Goal: Task Accomplishment & Management: Use online tool/utility

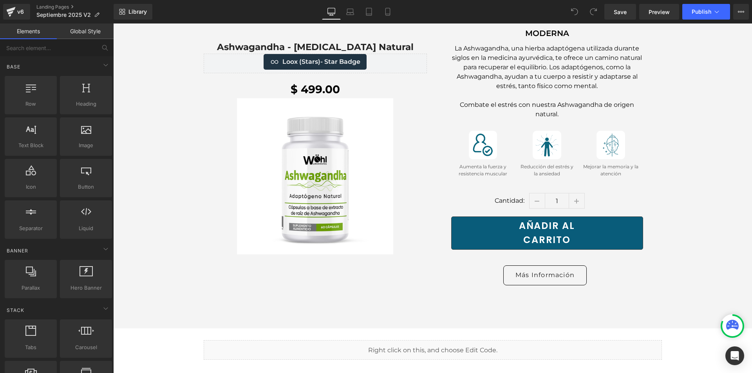
scroll to position [4242, 0]
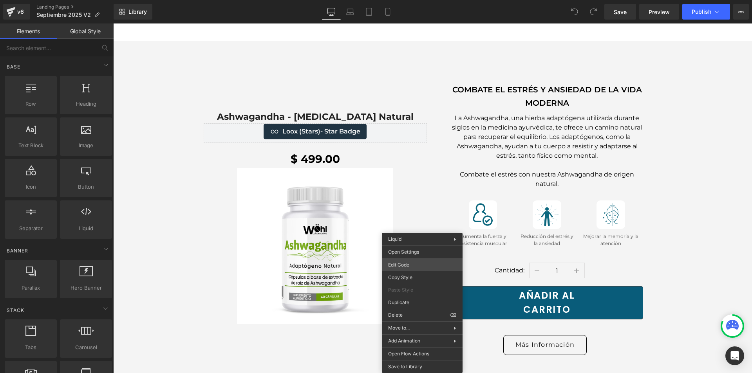
click at [414, 0] on div "You are previewing how the will restyle your page. You can not edit Elements in…" at bounding box center [376, 0] width 752 height 0
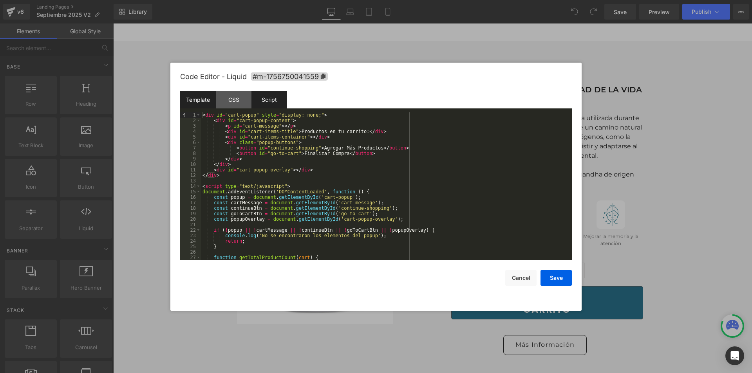
click at [266, 102] on div "Script" at bounding box center [269, 100] width 36 height 18
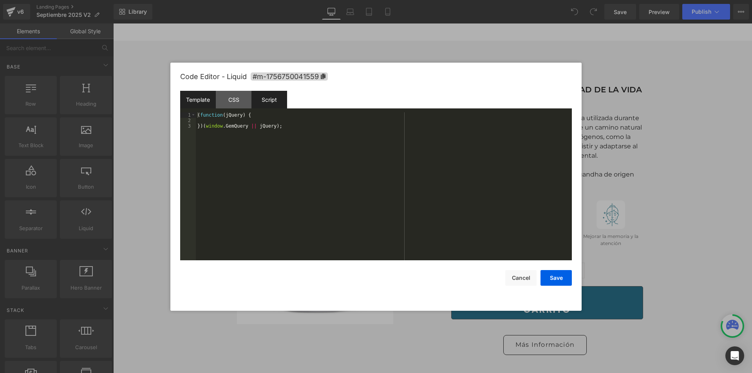
click at [207, 96] on div "Template" at bounding box center [198, 100] width 36 height 18
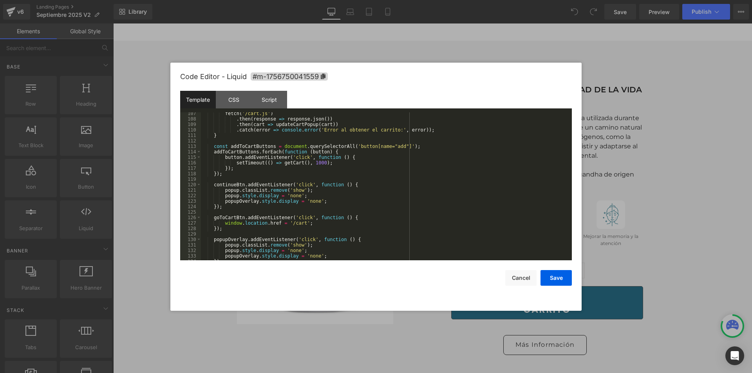
scroll to position [565, 0]
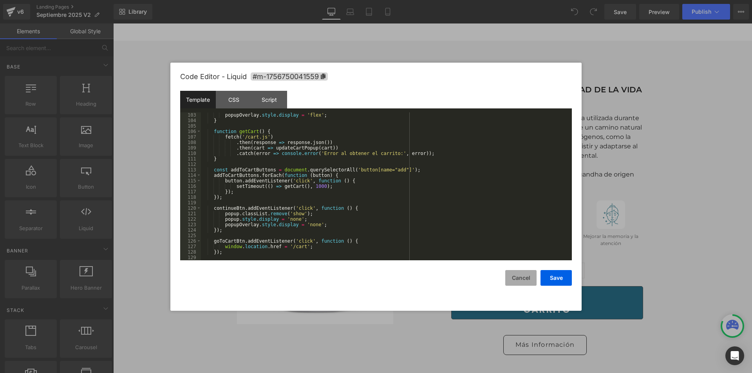
click at [525, 283] on button "Cancel" at bounding box center [520, 278] width 31 height 16
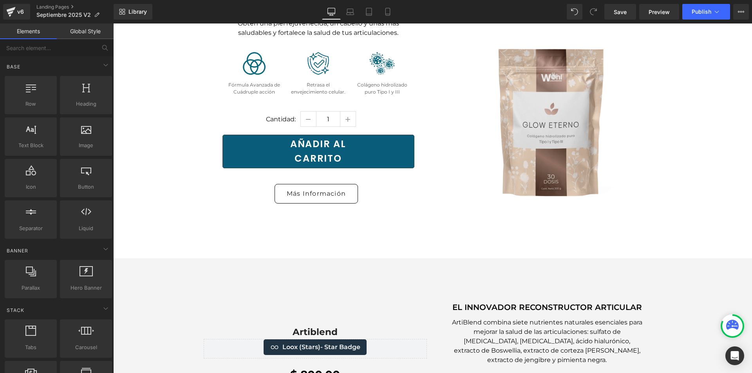
scroll to position [2535, 0]
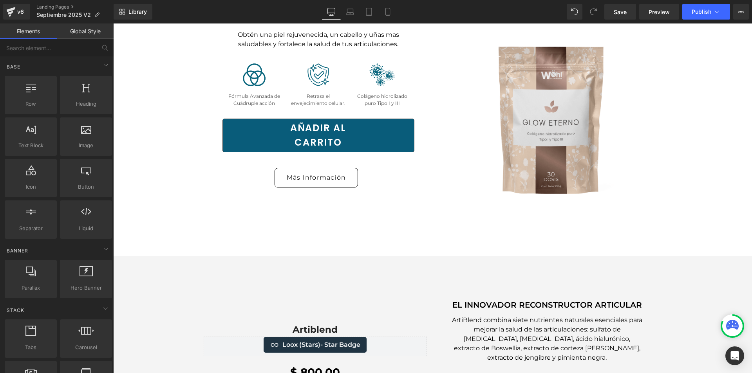
drag, startPoint x: 438, startPoint y: 215, endPoint x: 496, endPoint y: 199, distance: 60.2
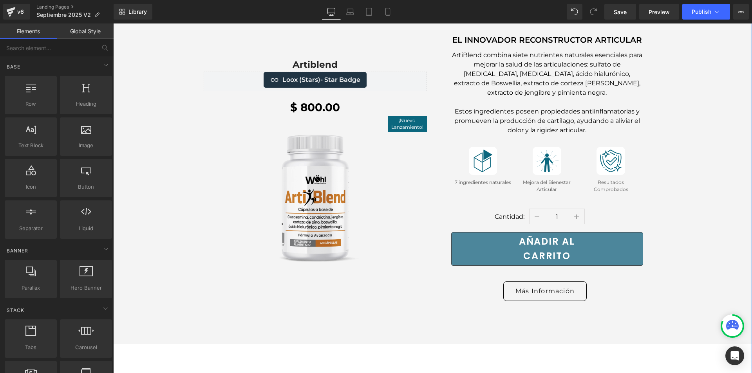
scroll to position [2809, 0]
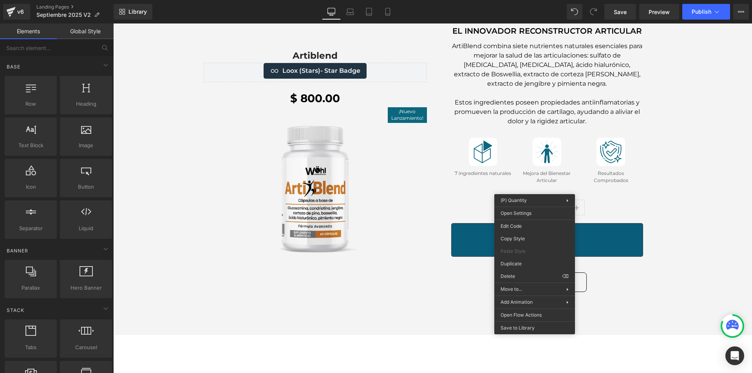
drag, startPoint x: 632, startPoint y: 300, endPoint x: 515, endPoint y: 276, distance: 119.5
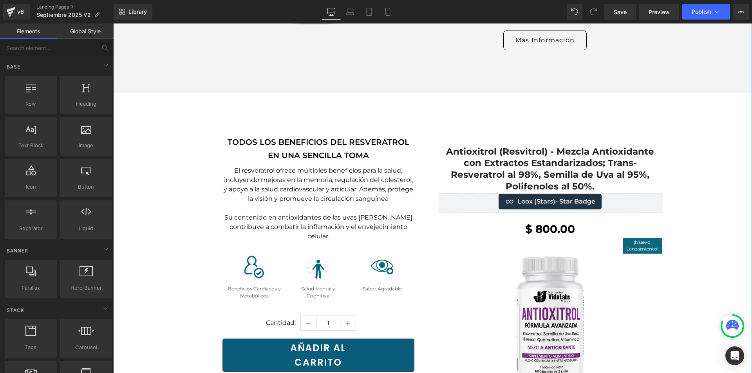
scroll to position [3044, 0]
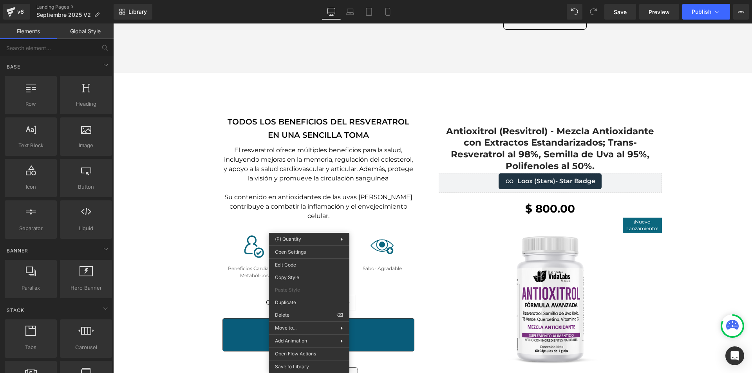
drag, startPoint x: 420, startPoint y: 338, endPoint x: 307, endPoint y: 314, distance: 115.6
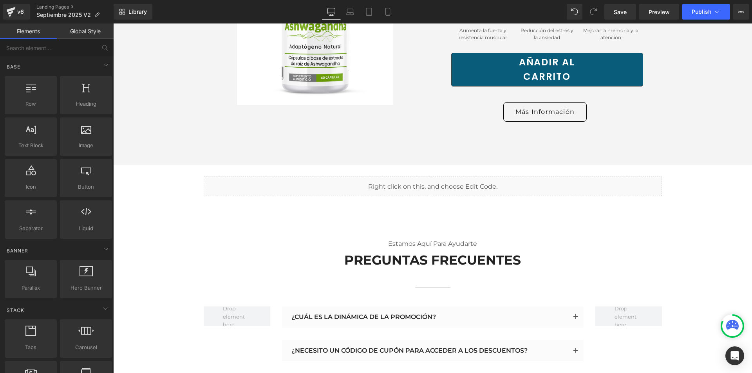
scroll to position [4337, 0]
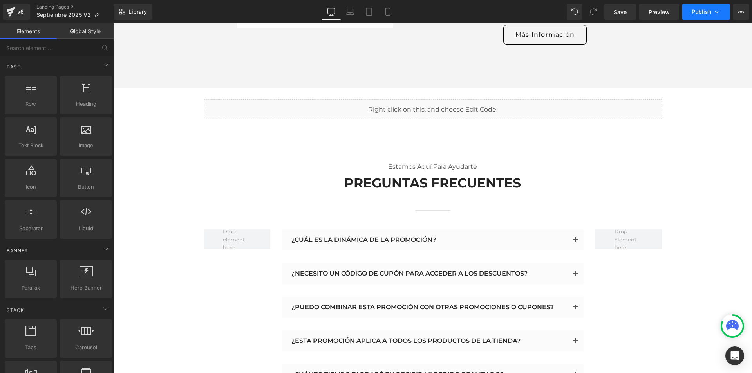
click at [707, 15] on button "Publish" at bounding box center [706, 12] width 48 height 16
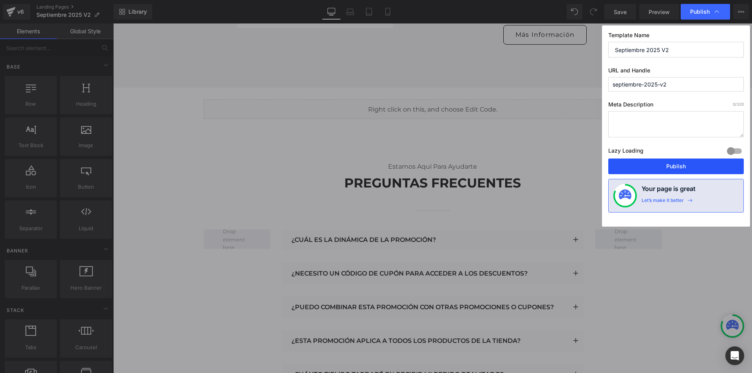
click at [691, 161] on button "Publish" at bounding box center [676, 167] width 136 height 16
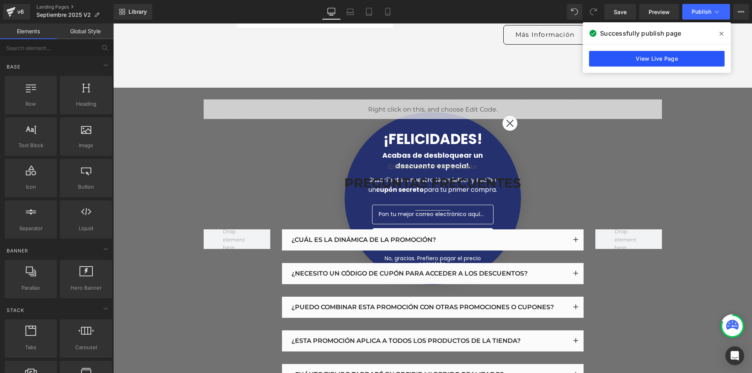
click at [667, 65] on link "View Live Page" at bounding box center [657, 59] width 136 height 16
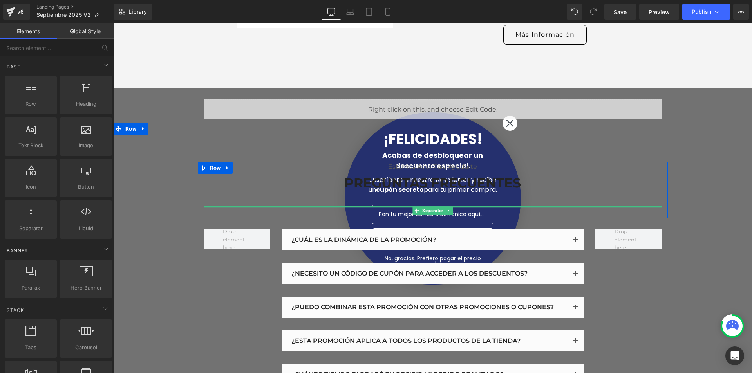
click at [508, 172] on div "PREGUNTAS FRECUENTES Heading" at bounding box center [433, 189] width 458 height 35
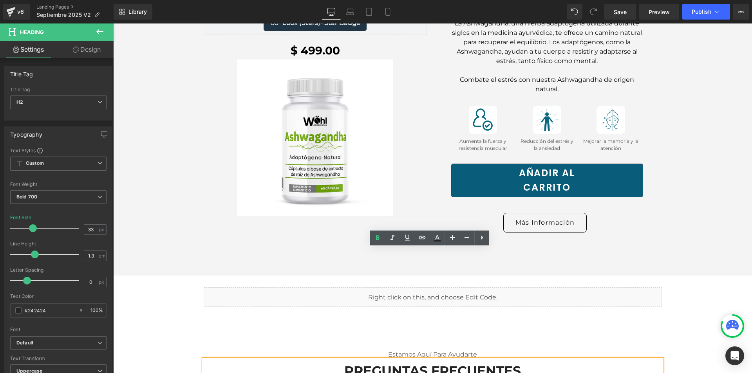
scroll to position [4180, 0]
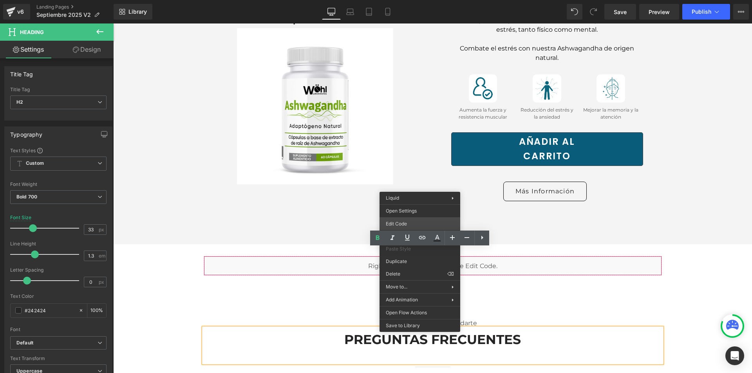
click at [422, 0] on div "You are previewing how the will restyle your page. You can not edit Elements in…" at bounding box center [376, 0] width 752 height 0
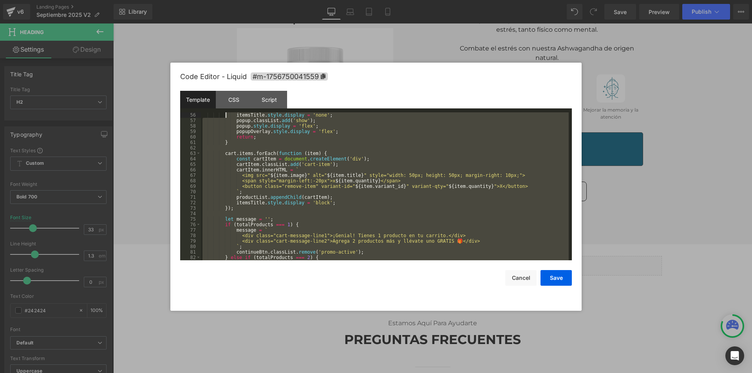
scroll to position [0, 0]
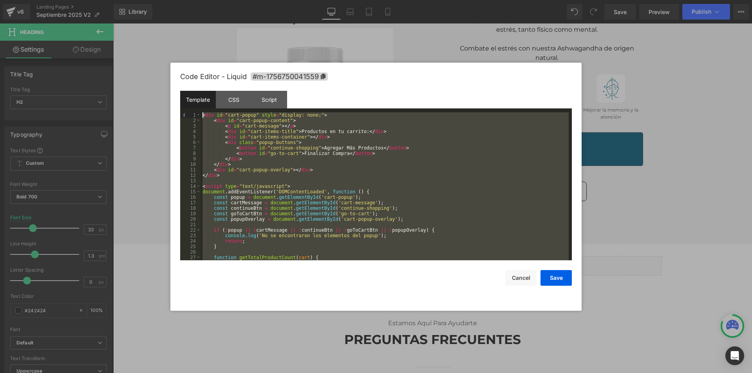
drag, startPoint x: 264, startPoint y: 248, endPoint x: 222, endPoint y: -23, distance: 274.6
click at [222, 0] on html "You are previewing how the will restyle your page. You can not edit Elements in…" at bounding box center [376, 186] width 752 height 373
click at [266, 188] on div "< div id = "cart-popup" style = "display: none;" > < div id = "cart-popup-conte…" at bounding box center [385, 186] width 368 height 148
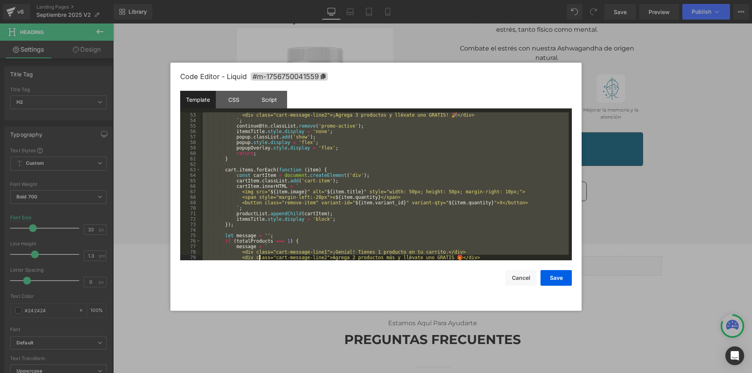
scroll to position [729, 0]
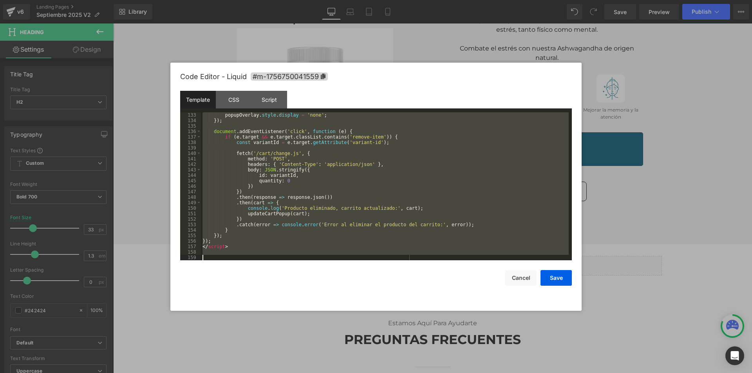
drag, startPoint x: 203, startPoint y: 186, endPoint x: 261, endPoint y: 336, distance: 161.7
click at [261, 336] on body "You are previewing how the will restyle your page. You can not edit Elements in…" at bounding box center [376, 186] width 752 height 373
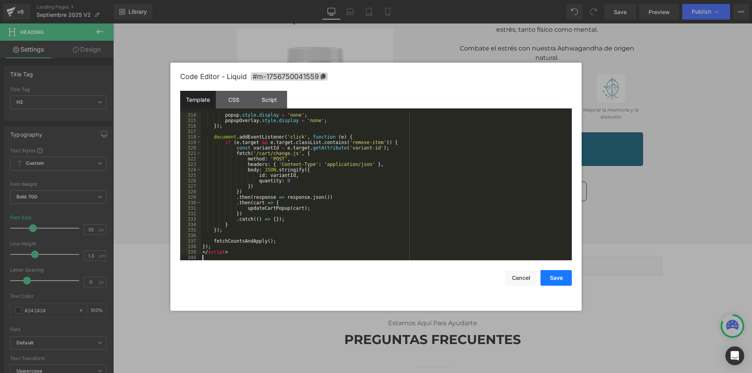
click at [564, 277] on button "Save" at bounding box center [556, 278] width 31 height 16
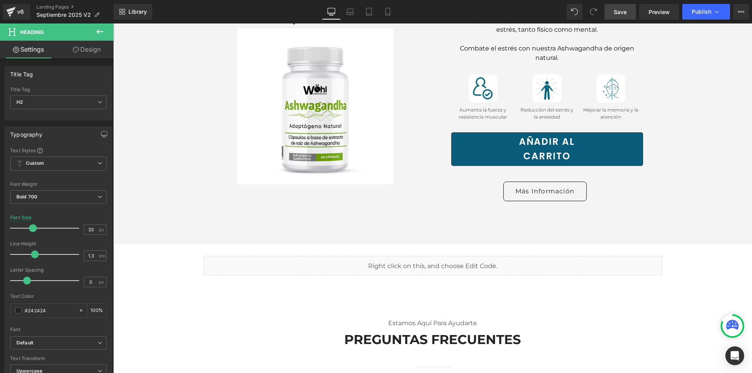
click at [623, 16] on link "Save" at bounding box center [620, 12] width 32 height 16
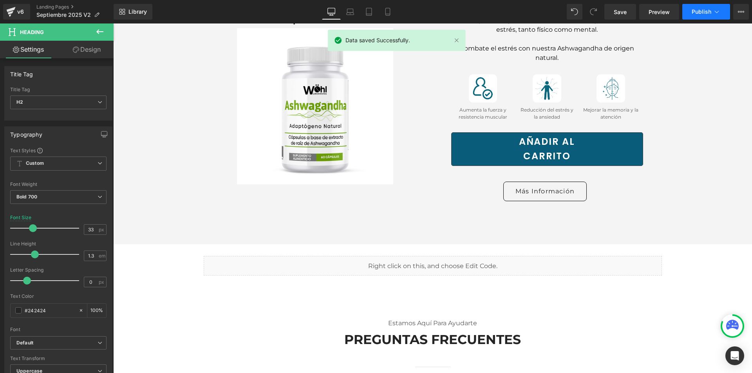
click at [702, 10] on span "Publish" at bounding box center [702, 12] width 20 height 6
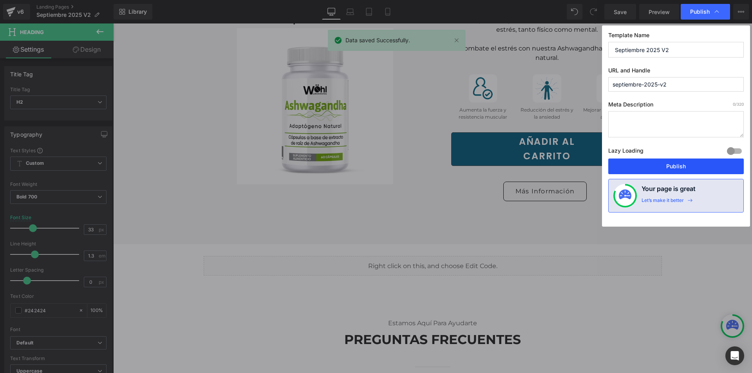
drag, startPoint x: 674, startPoint y: 164, endPoint x: 557, endPoint y: 142, distance: 118.8
click at [674, 164] on button "Publish" at bounding box center [676, 167] width 136 height 16
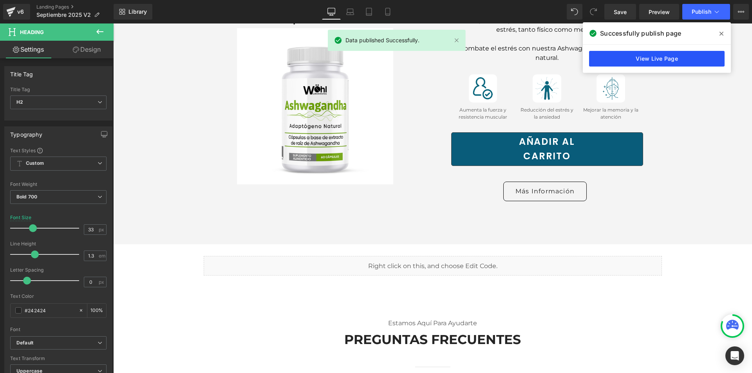
click at [640, 55] on link "View Live Page" at bounding box center [657, 59] width 136 height 16
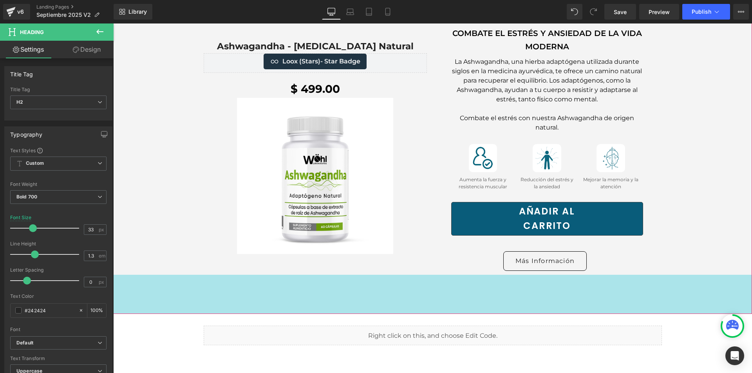
scroll to position [4023, 0]
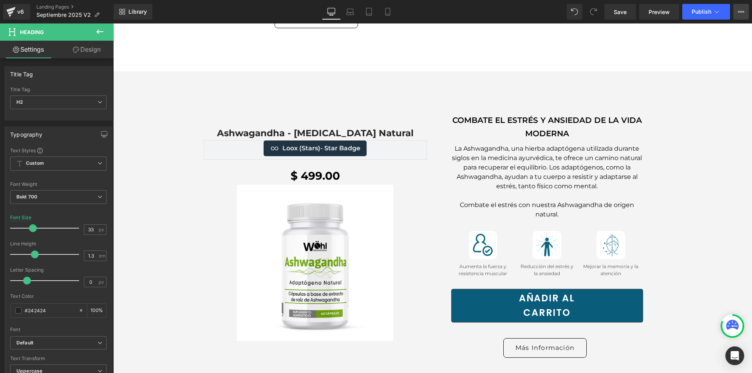
click at [737, 11] on button "View Live Page View with current Template Save Template to Library Schedule Pub…" at bounding box center [741, 12] width 16 height 16
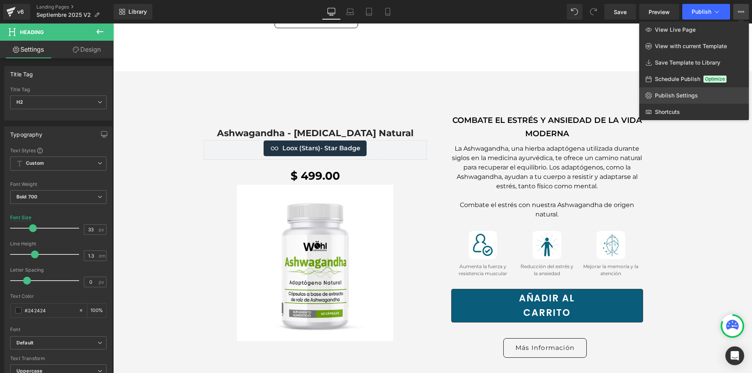
click at [698, 96] on link "Publish Settings" at bounding box center [694, 95] width 110 height 16
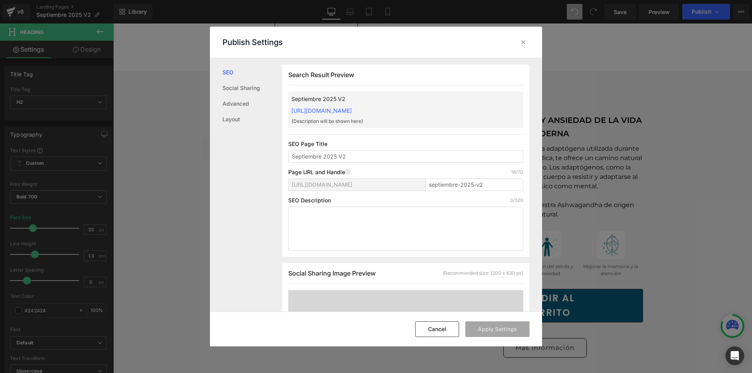
scroll to position [0, 0]
drag, startPoint x: 493, startPoint y: 187, endPoint x: 377, endPoint y: 184, distance: 116.4
click at [377, 184] on div "[URL][DOMAIN_NAME] septiembre-2025-v2" at bounding box center [405, 187] width 235 height 19
type input "promocion-especial"
click at [484, 329] on button "Apply Settings" at bounding box center [497, 330] width 64 height 16
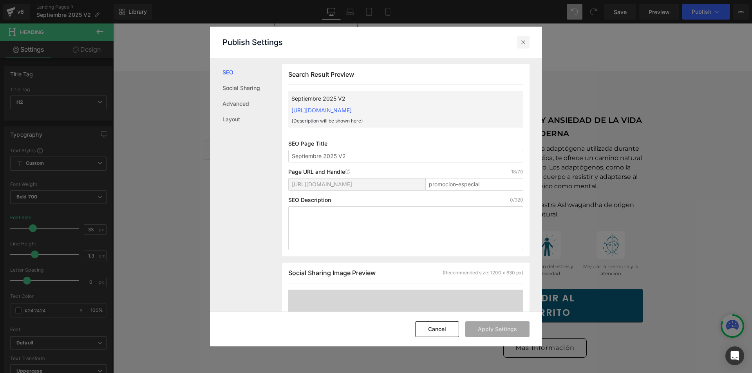
click at [522, 44] on icon at bounding box center [523, 42] width 8 height 8
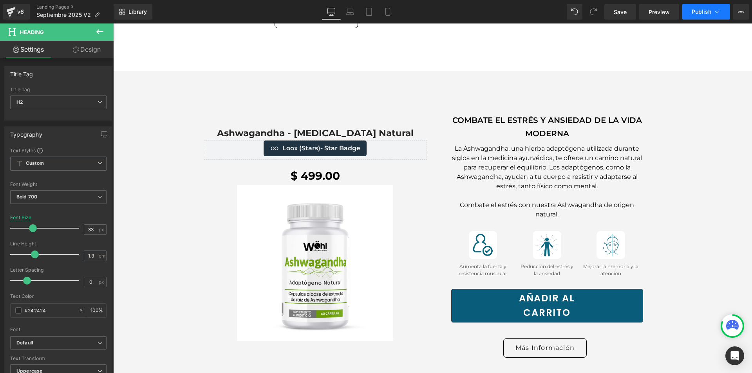
click at [706, 7] on button "Publish" at bounding box center [706, 12] width 48 height 16
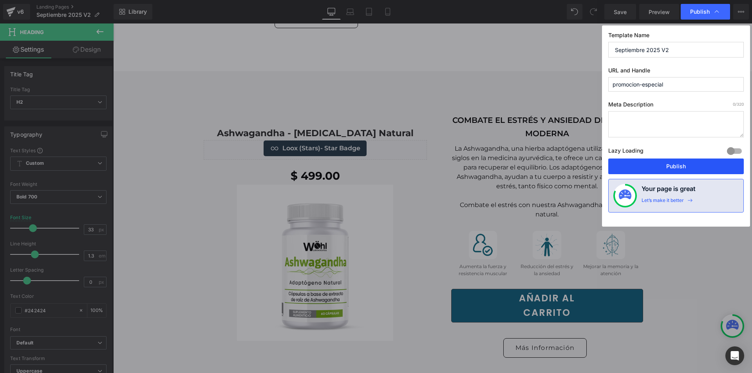
click at [671, 168] on button "Publish" at bounding box center [676, 167] width 136 height 16
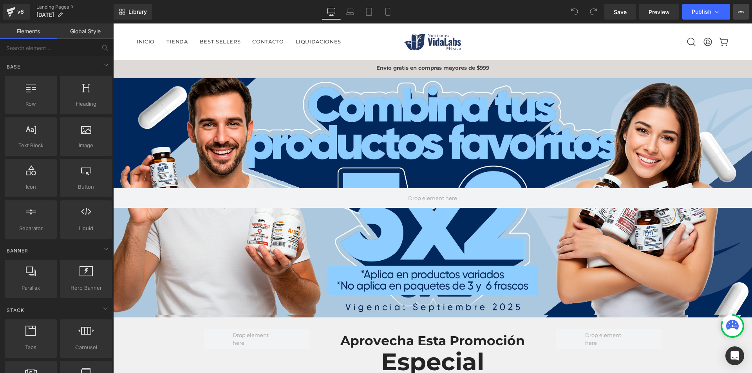
click at [740, 14] on icon at bounding box center [741, 12] width 6 height 6
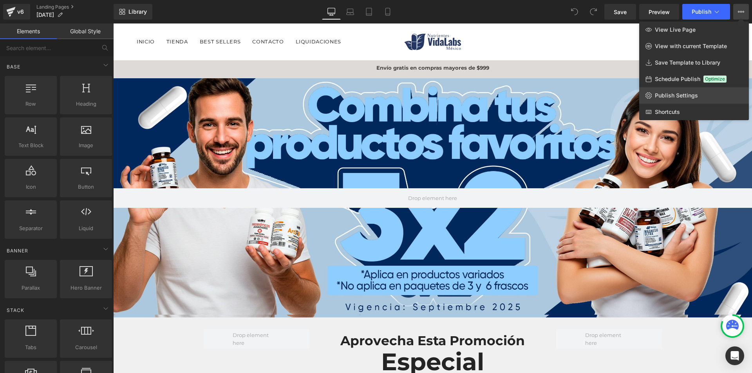
click at [689, 97] on span "Publish Settings" at bounding box center [676, 95] width 43 height 7
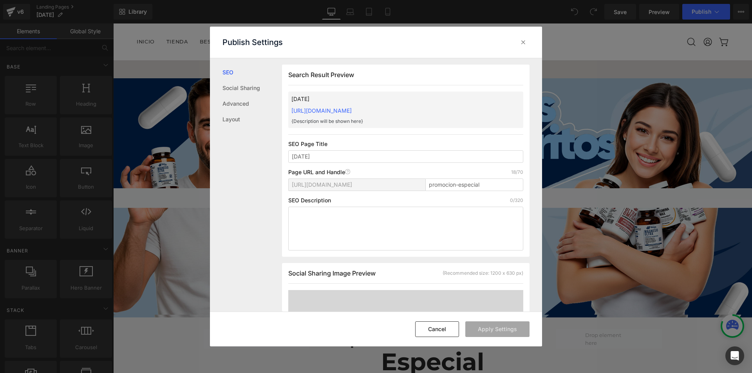
scroll to position [0, 0]
click at [499, 189] on input "promocion-especial" at bounding box center [474, 184] width 98 height 13
type input "promocion-especial-sep25-bk"
click at [512, 331] on button "Apply Settings" at bounding box center [497, 330] width 64 height 16
click at [430, 331] on button "Cancel" at bounding box center [437, 330] width 44 height 16
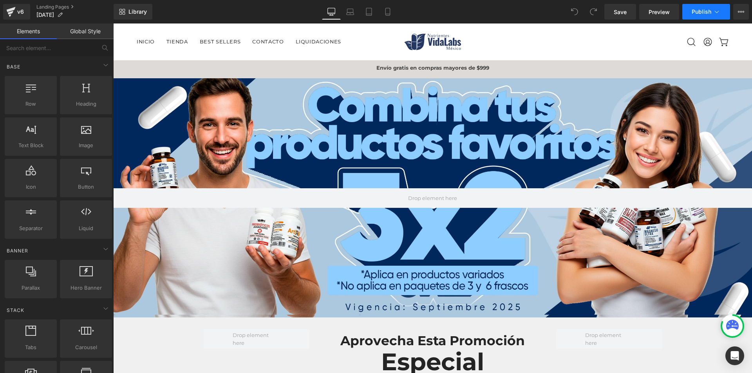
click at [710, 11] on span "Publish" at bounding box center [702, 12] width 20 height 6
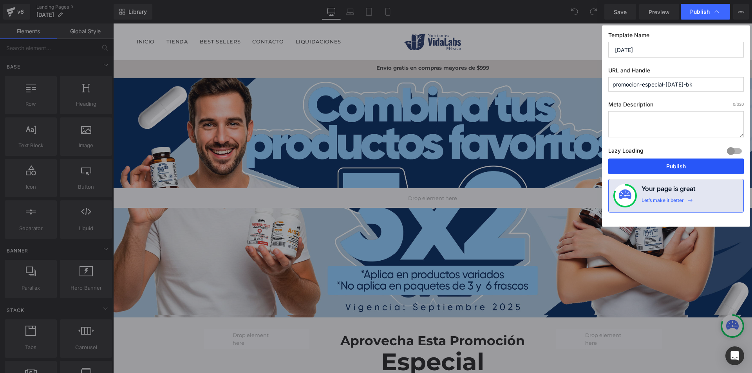
click at [647, 164] on button "Publish" at bounding box center [676, 167] width 136 height 16
